Goal: Task Accomplishment & Management: Use online tool/utility

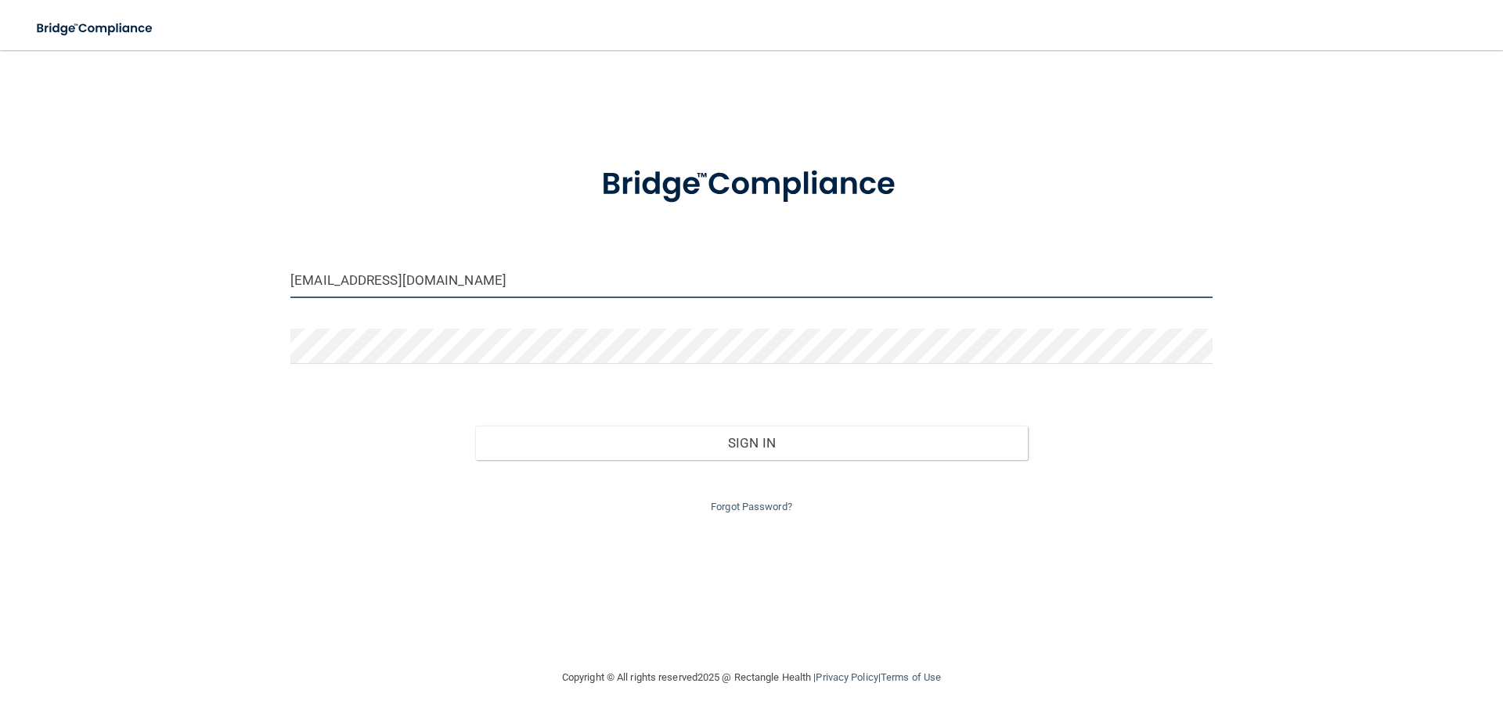
drag, startPoint x: 472, startPoint y: 283, endPoint x: 223, endPoint y: 293, distance: 249.1
click at [223, 292] on div "[EMAIL_ADDRESS][DOMAIN_NAME] Invalid email/password. You don't have permission …" at bounding box center [751, 359] width 1440 height 587
type input "[EMAIL_ADDRESS][DOMAIN_NAME]"
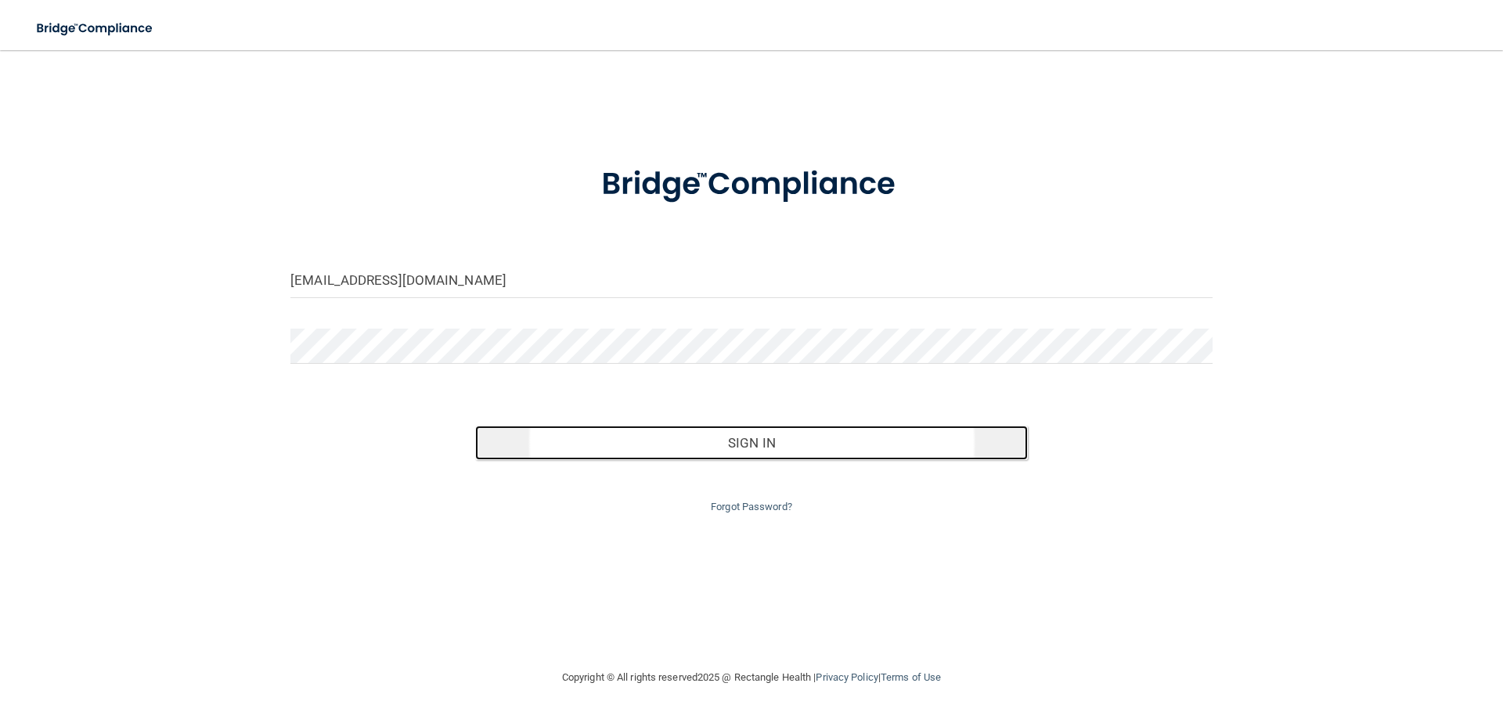
click at [744, 456] on button "Sign In" at bounding box center [751, 443] width 553 height 34
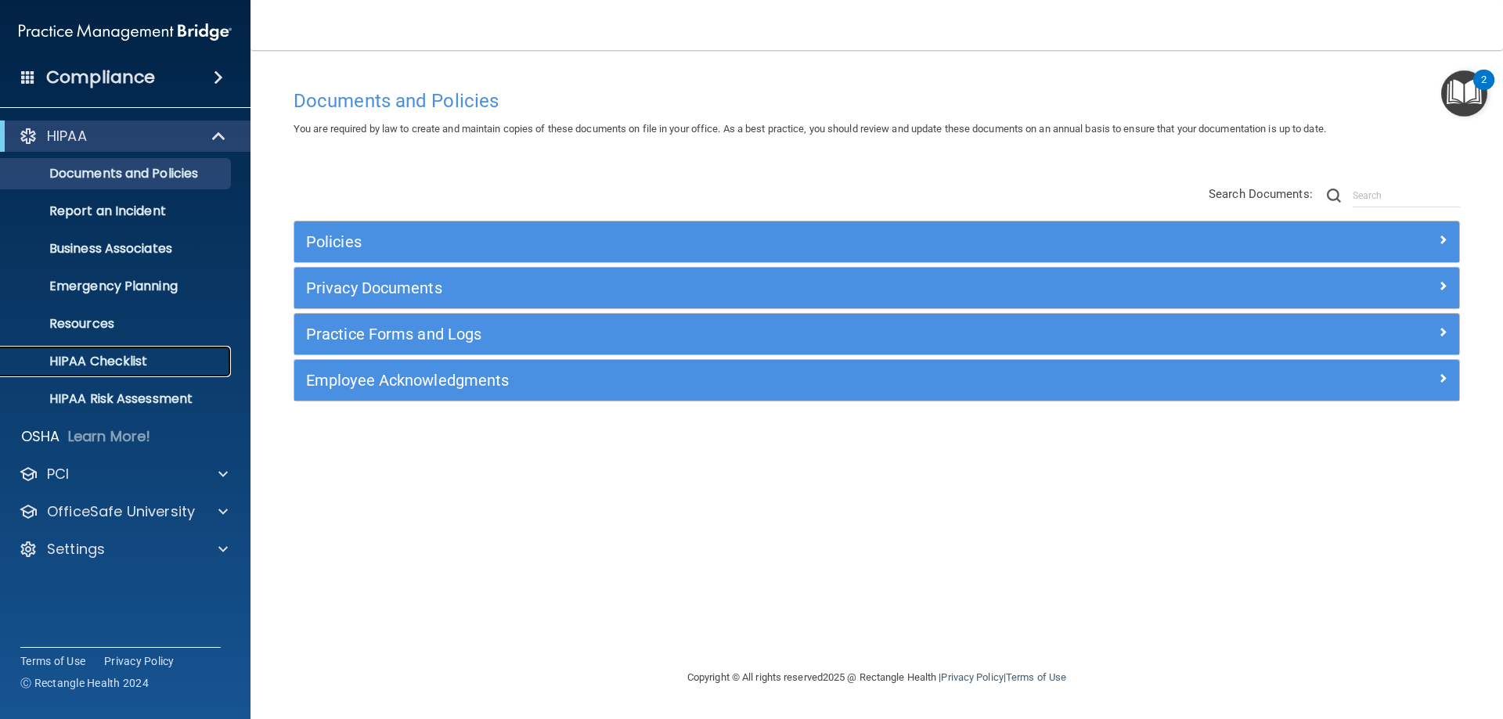
click at [85, 368] on p "HIPAA Checklist" at bounding box center [117, 362] width 214 height 16
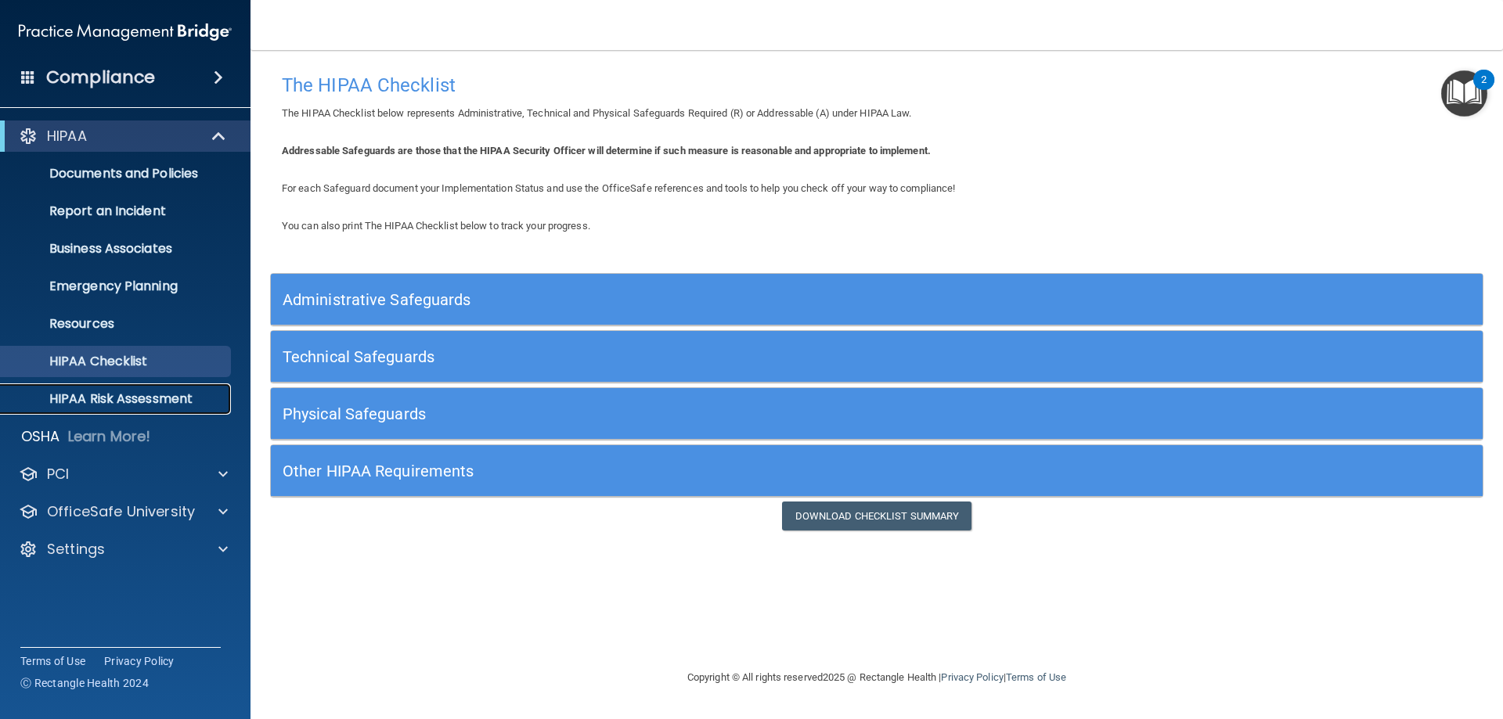
click at [128, 394] on p "HIPAA Risk Assessment" at bounding box center [117, 399] width 214 height 16
